Goal: Task Accomplishment & Management: Manage account settings

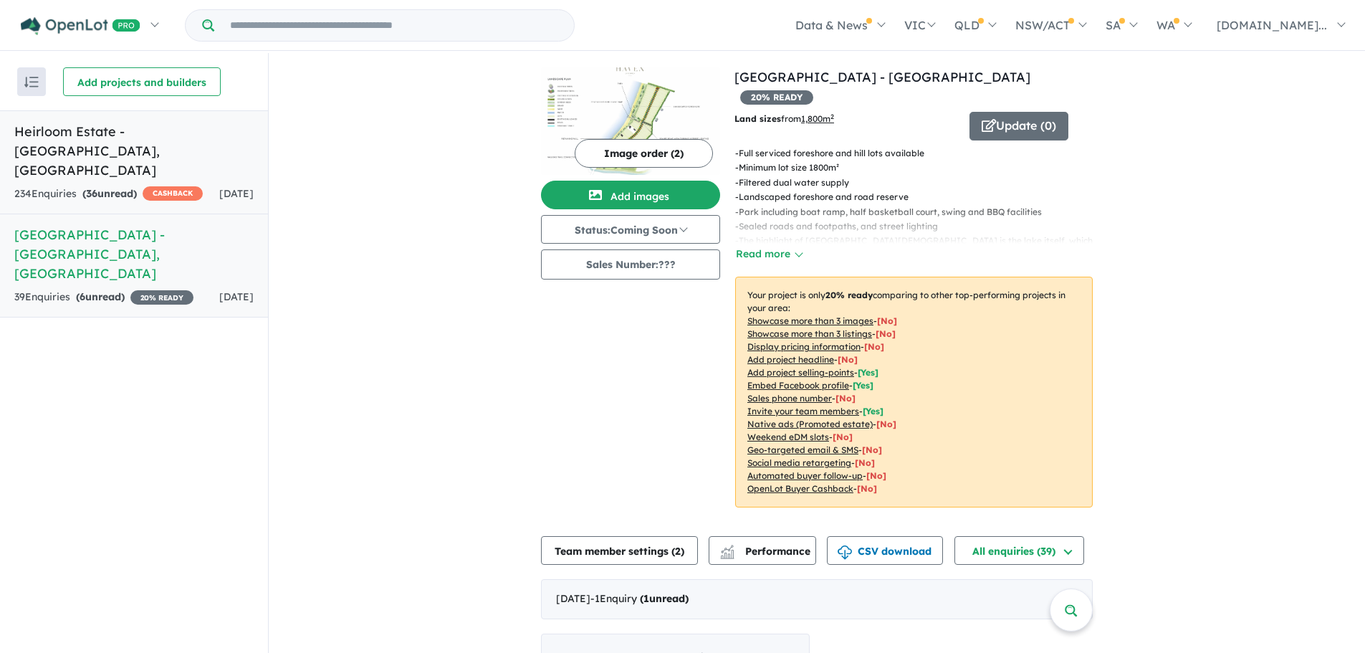
click at [155, 186] on div "234 Enquir ies ( 36 unread) CASHBACK" at bounding box center [108, 194] width 188 height 17
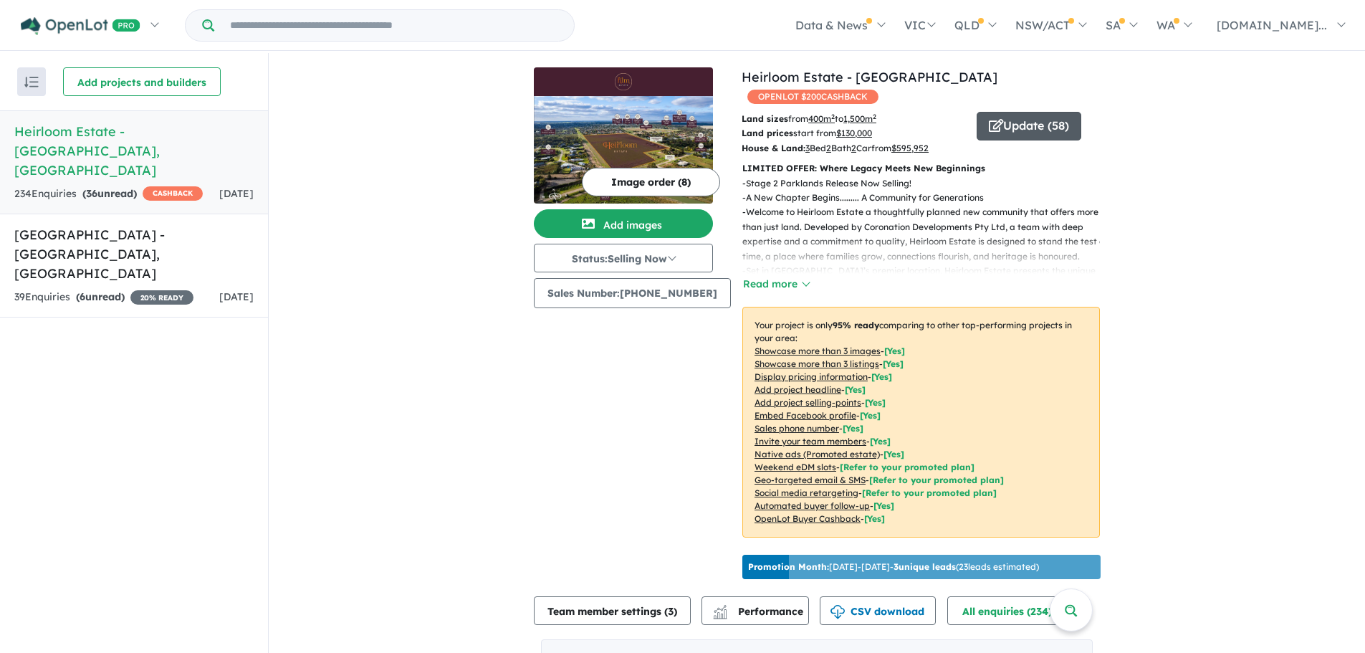
click at [1009, 112] on button "Update ( 58 )" at bounding box center [1029, 126] width 105 height 29
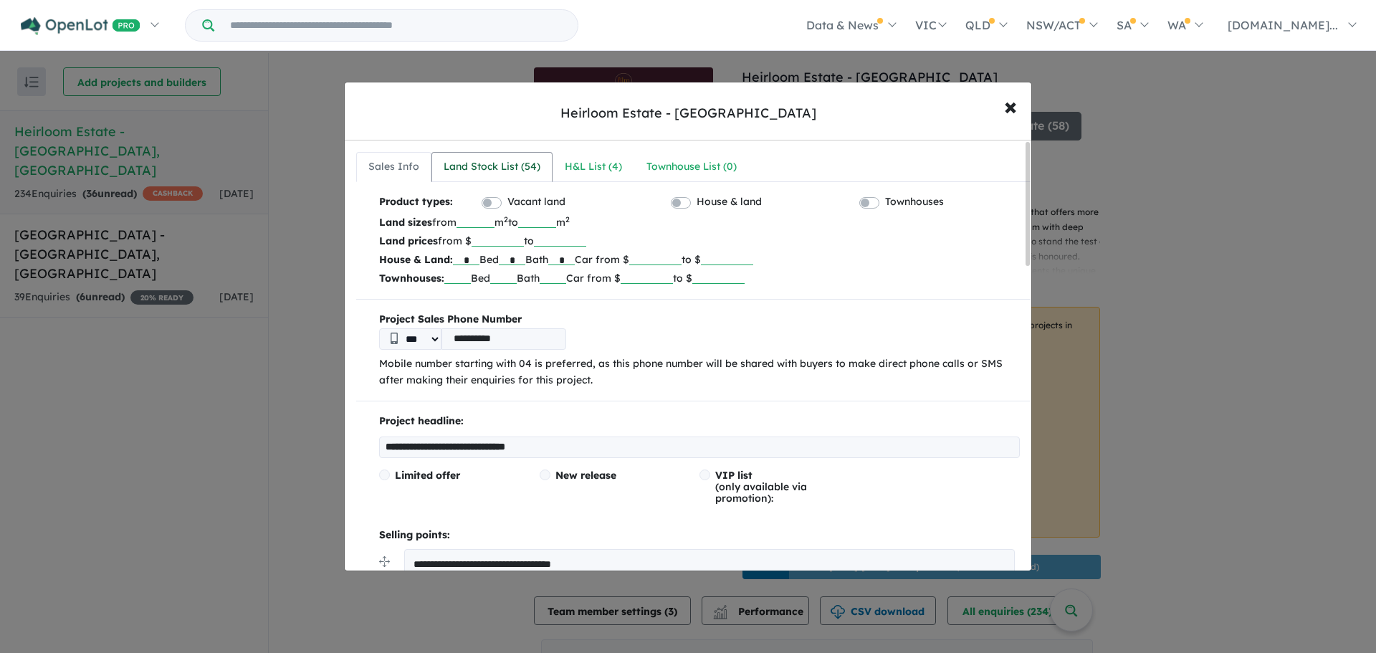
click at [503, 166] on div "Land Stock List ( 54 )" at bounding box center [492, 166] width 97 height 17
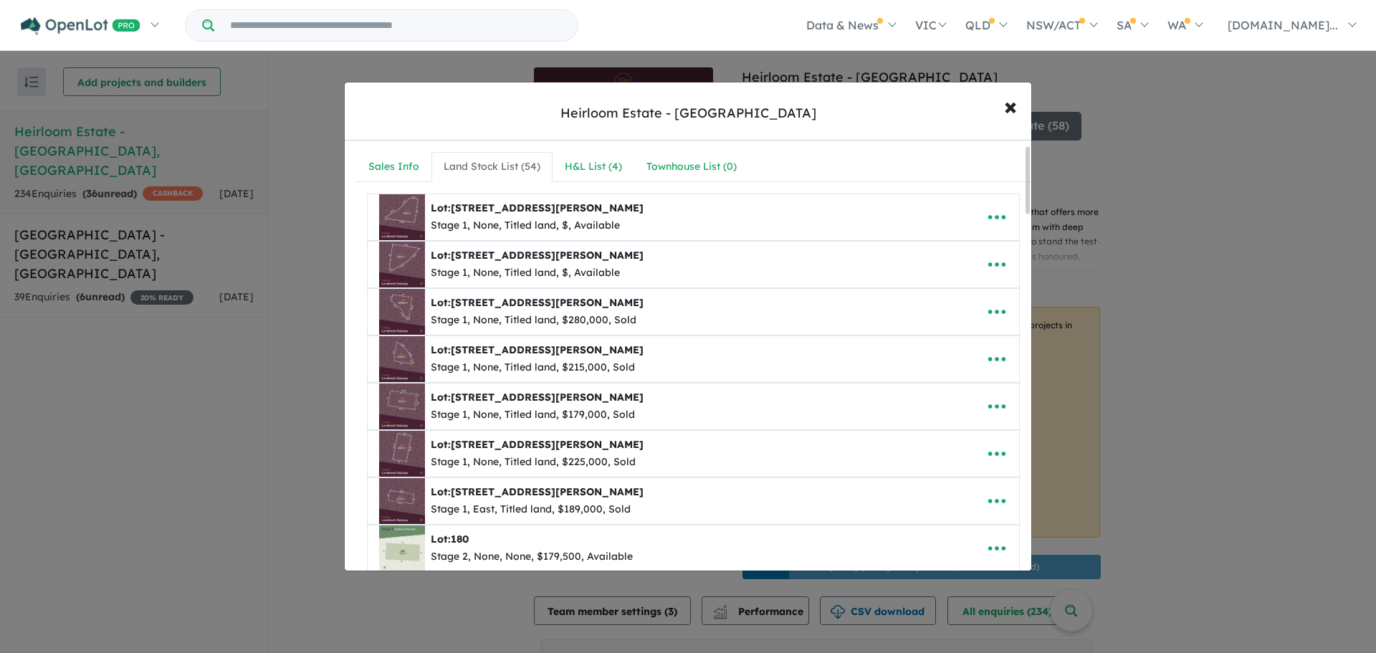
scroll to position [251, 0]
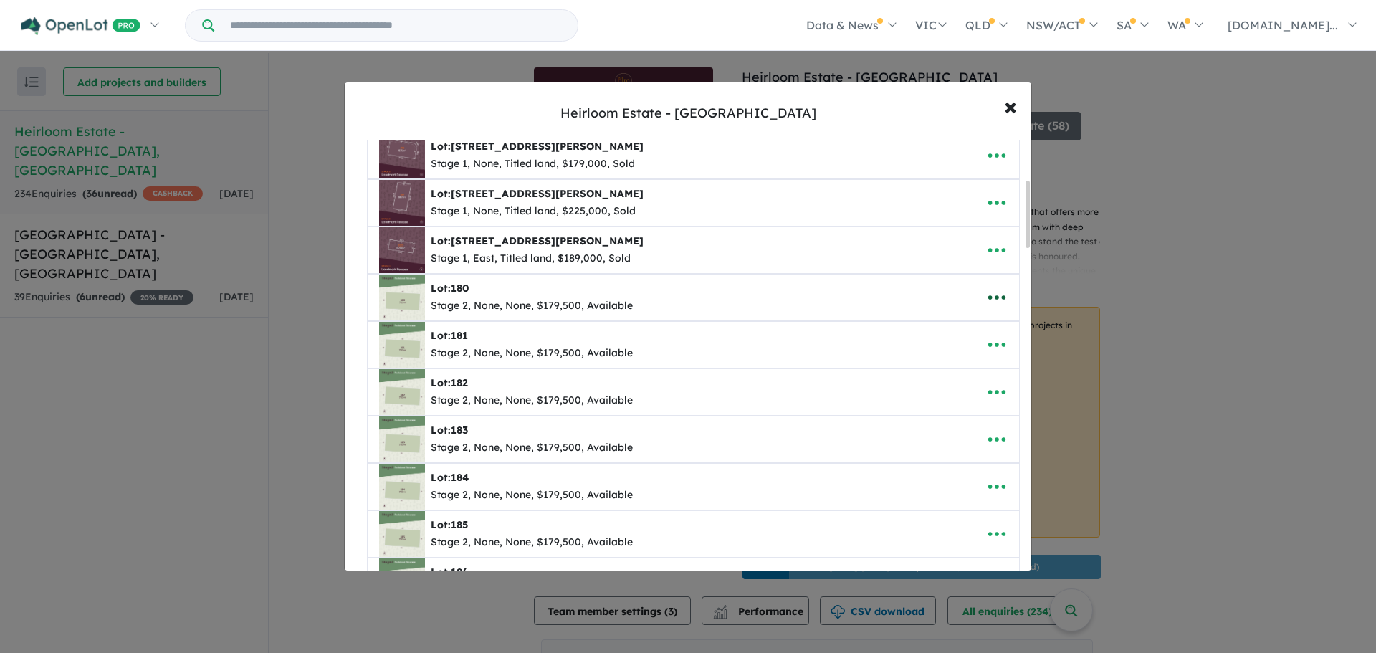
click at [999, 293] on icon "button" at bounding box center [996, 297] width 21 height 21
click at [950, 327] on link "Edit" at bounding box center [965, 332] width 106 height 33
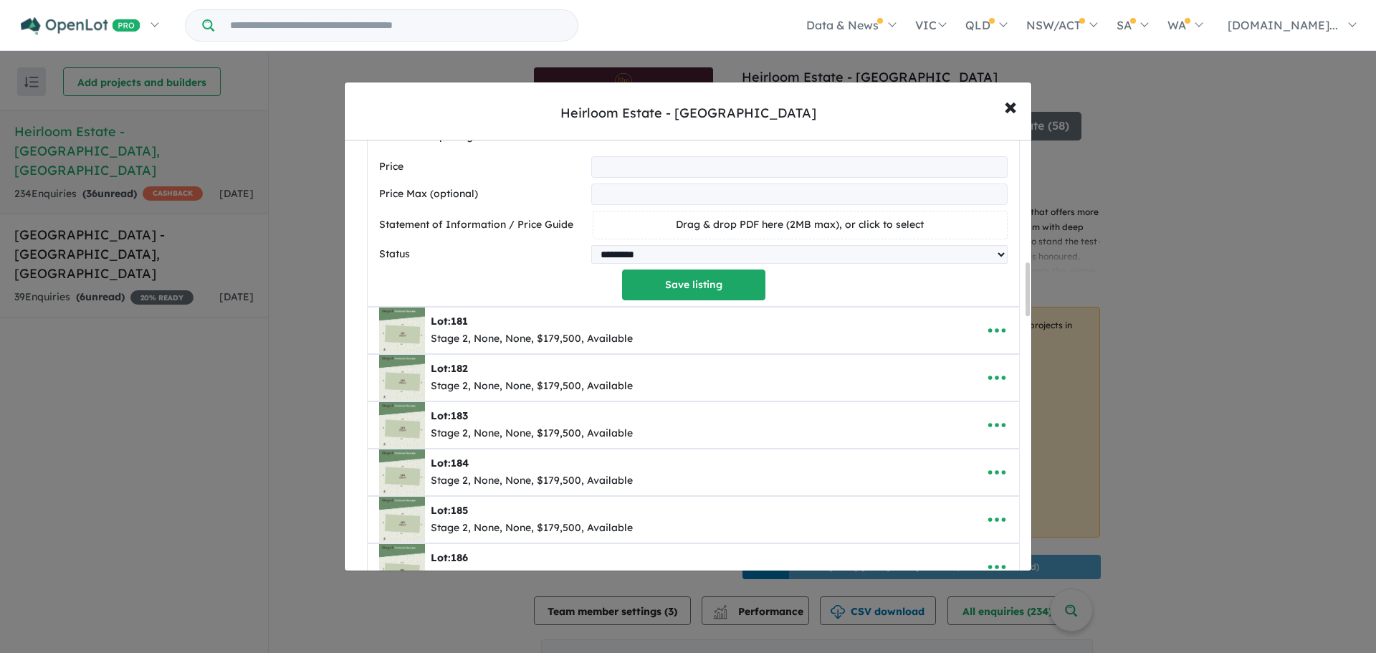
scroll to position [985, 0]
click at [723, 224] on span "Drag & drop PDF here (2MB max), or click to select" at bounding box center [800, 222] width 248 height 13
click at [1013, 109] on span "×" at bounding box center [1010, 105] width 13 height 31
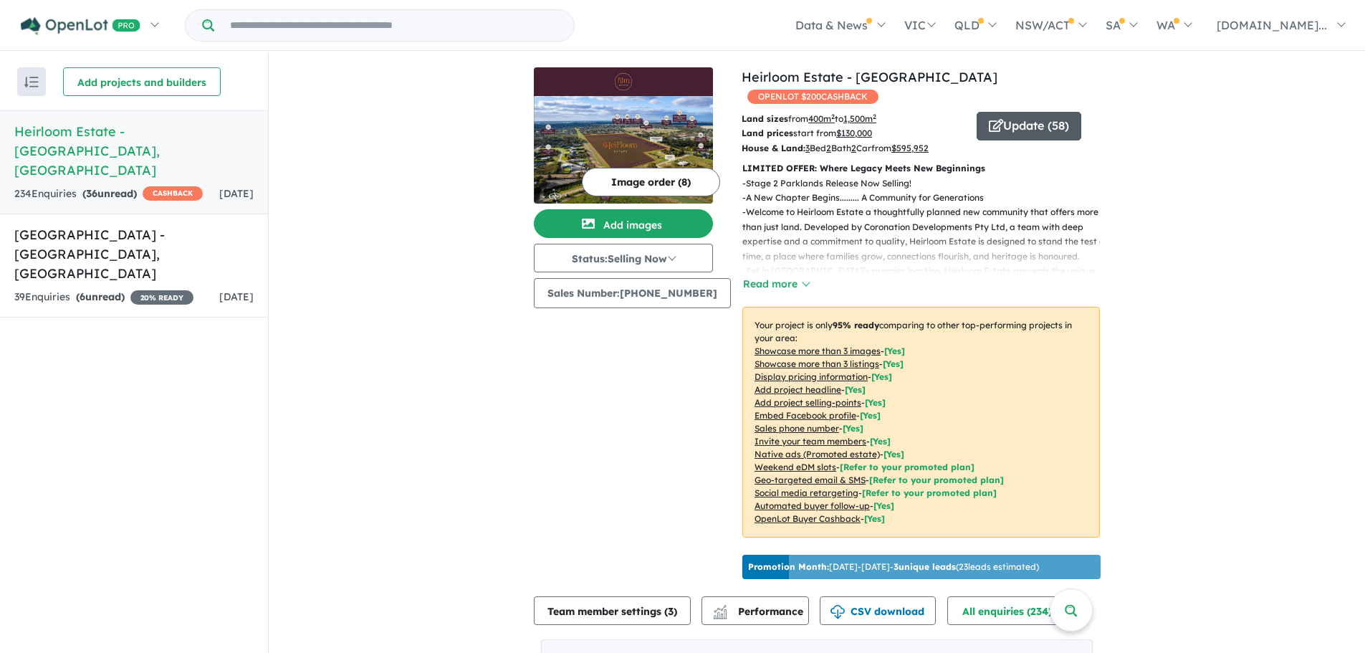
click at [1016, 112] on button "Update ( 58 )" at bounding box center [1029, 126] width 105 height 29
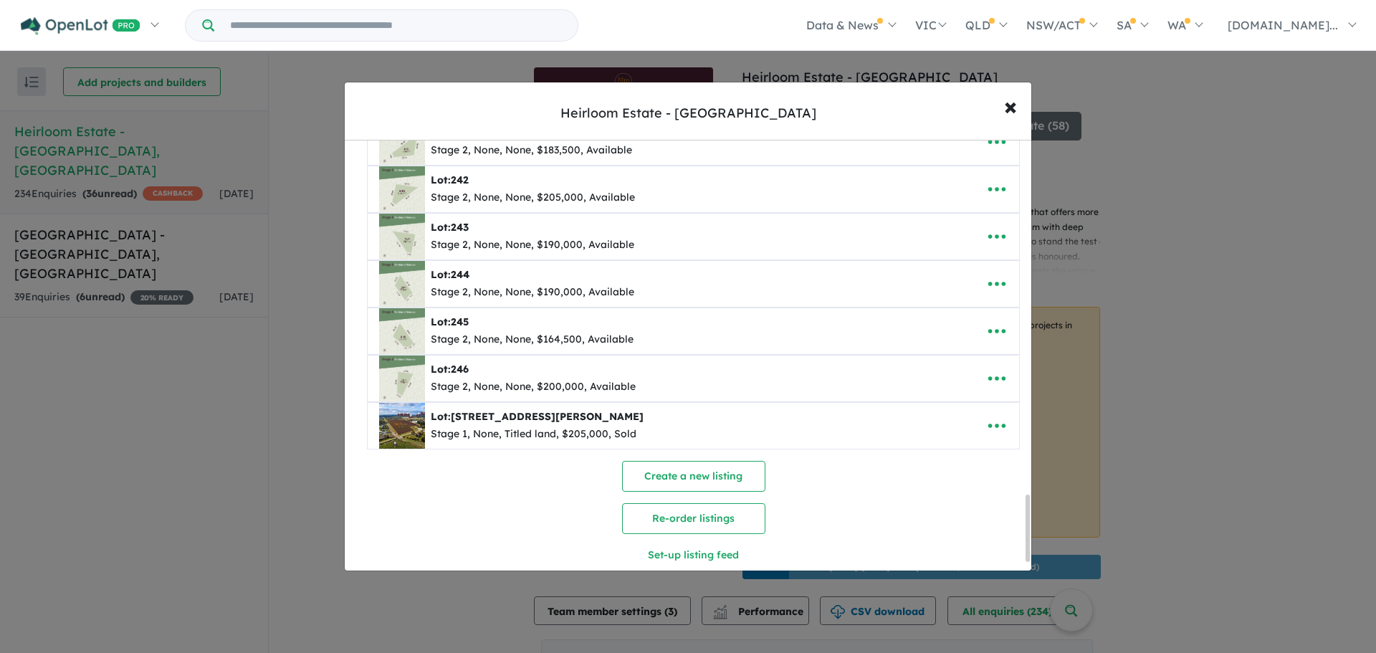
scroll to position [2327, 0]
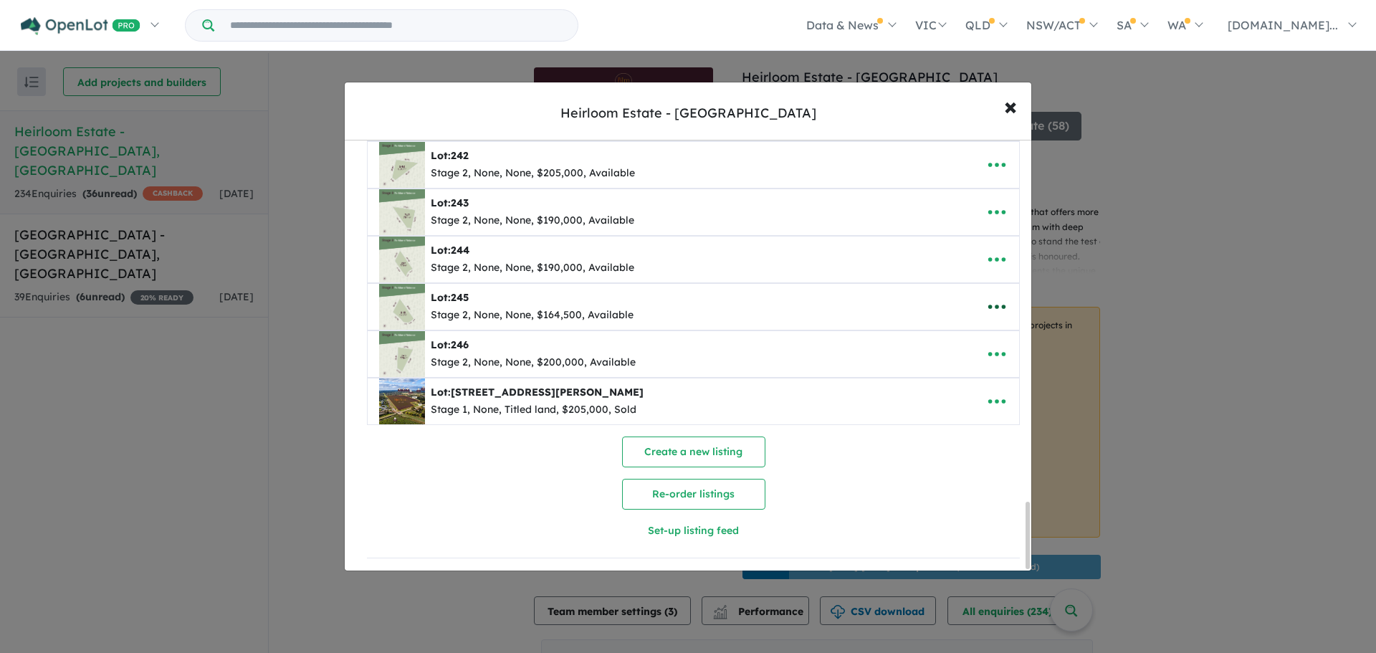
click at [995, 302] on icon "button" at bounding box center [996, 306] width 21 height 21
click at [957, 333] on link "Edit" at bounding box center [965, 341] width 106 height 33
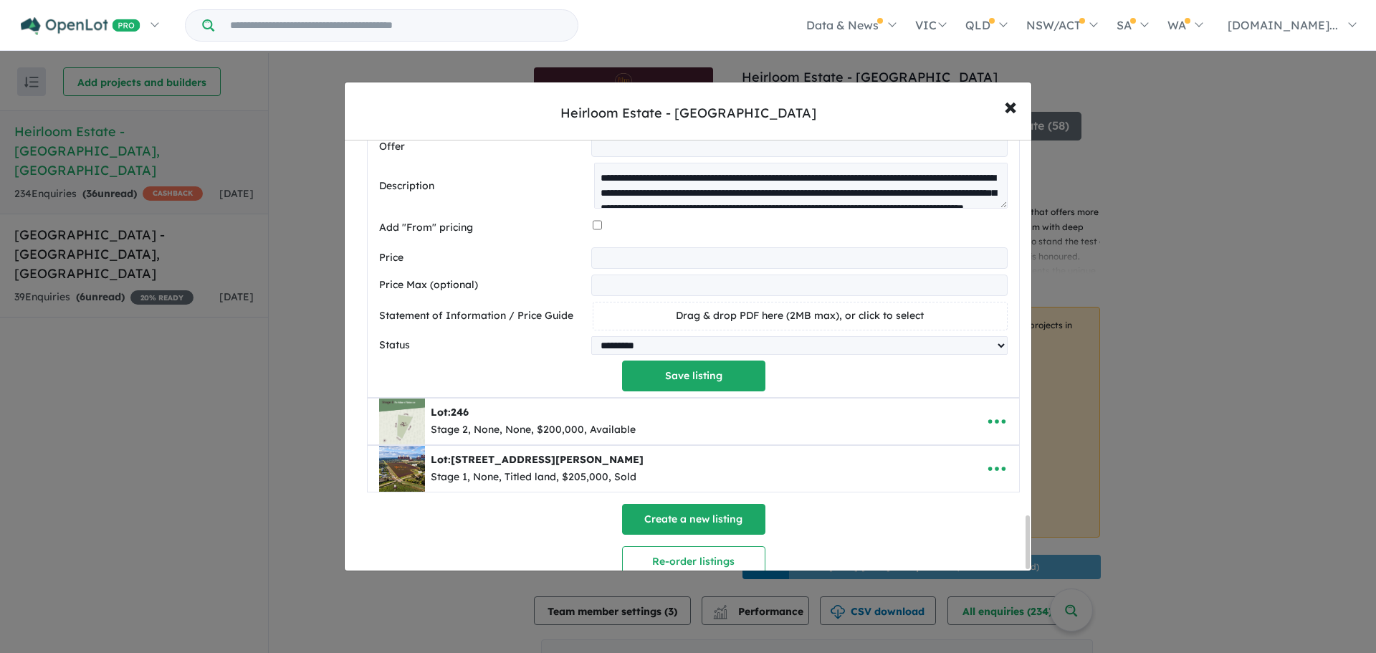
scroll to position [3052, 0]
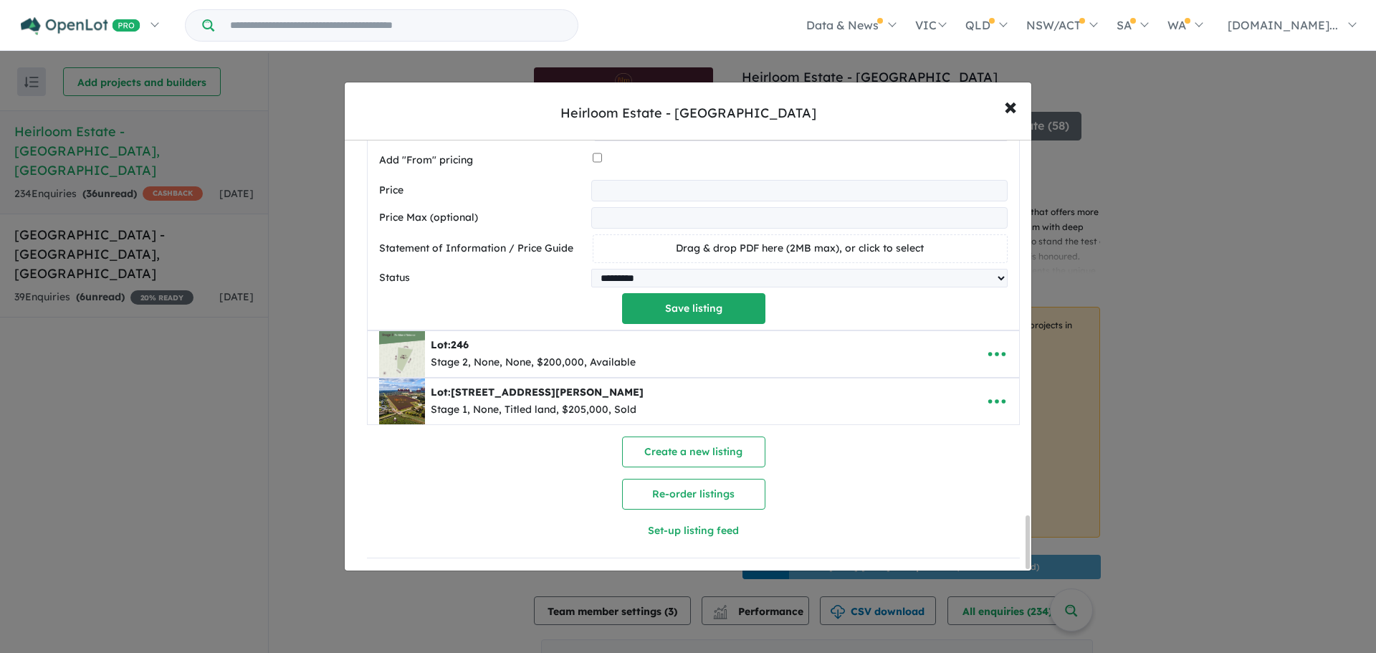
click at [810, 241] on span "Drag & drop PDF here (2MB max), or click to select" at bounding box center [800, 247] width 248 height 13
click at [1015, 107] on span "×" at bounding box center [1010, 105] width 13 height 31
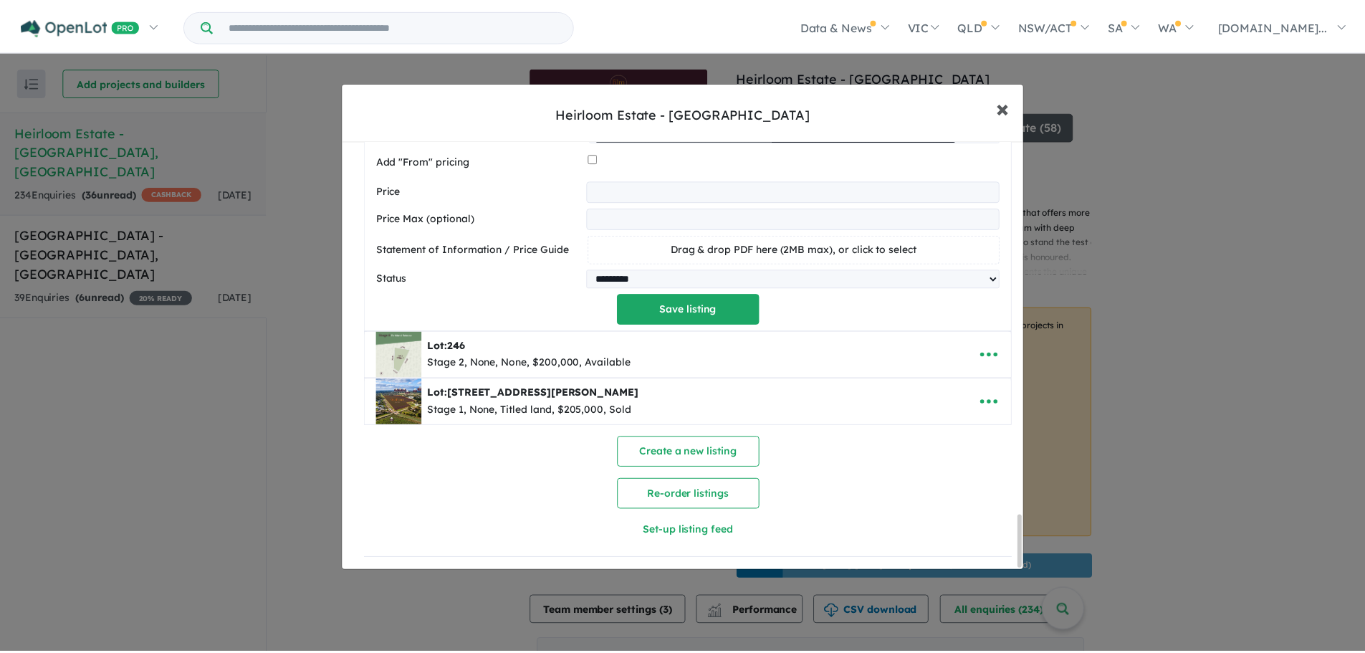
scroll to position [0, 0]
